Goal: Register for event/course

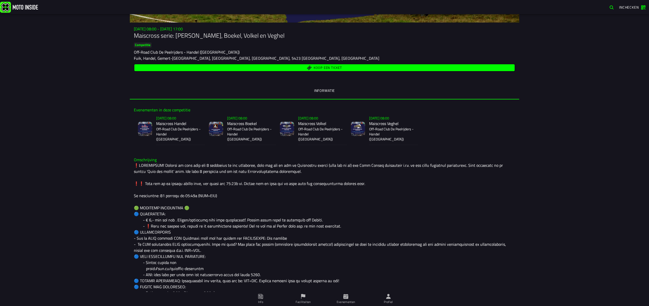
scroll to position [87, 0]
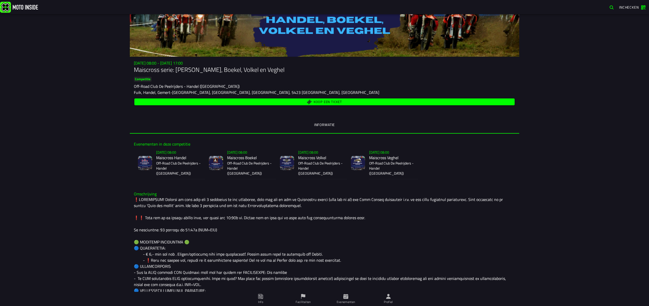
scroll to position [50, 0]
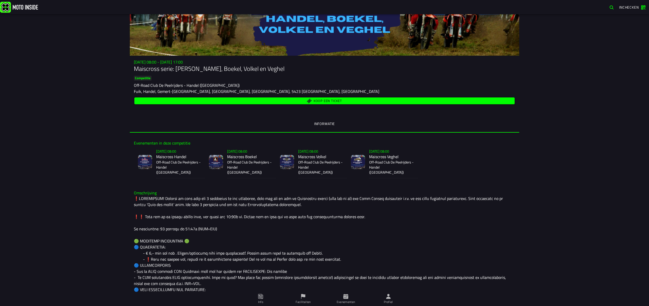
click at [99, 231] on div "Su 3 Nov - 08:00 - Sa 23 Nov - 17:00 Maiscross serie: Handel, Boekel, Volkel en…" at bounding box center [324, 160] width 649 height 292
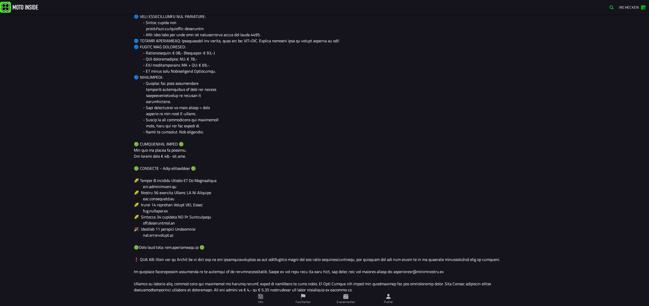
scroll to position [0, 0]
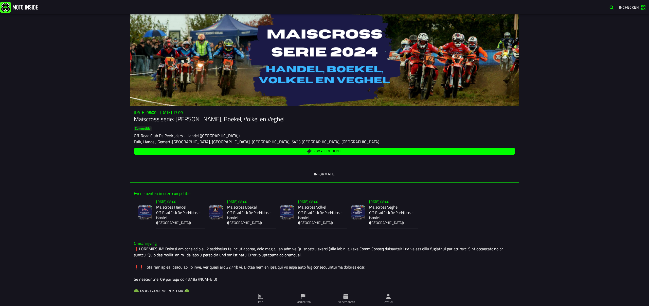
click at [321, 151] on span "Koop een ticket" at bounding box center [327, 151] width 28 height 3
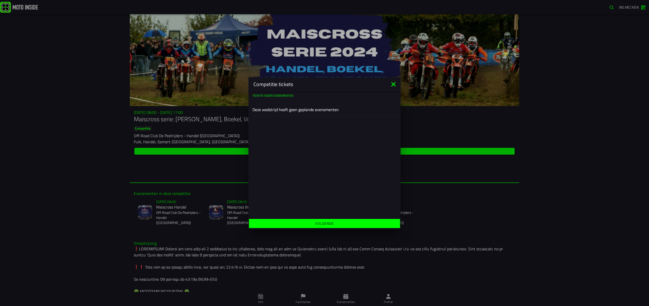
click at [391, 83] on icon at bounding box center [393, 84] width 8 height 8
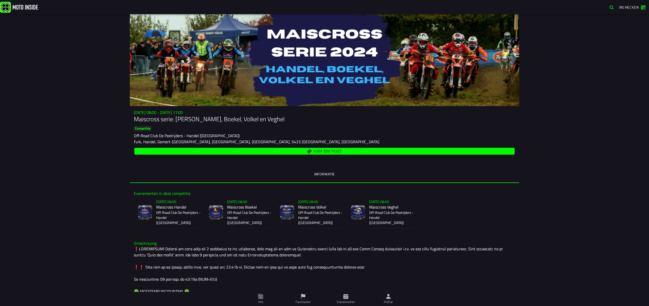
type input "[DOMAIN_NAME]"
